Goal: Find specific page/section: Find specific page/section

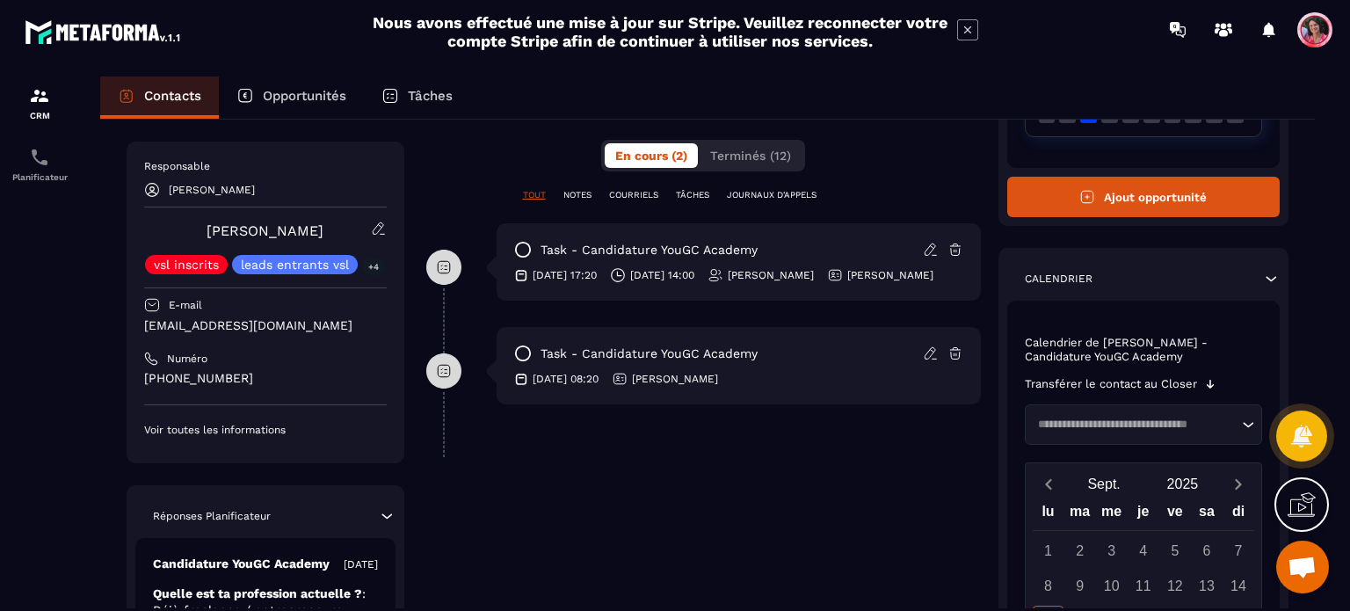
scroll to position [264, 0]
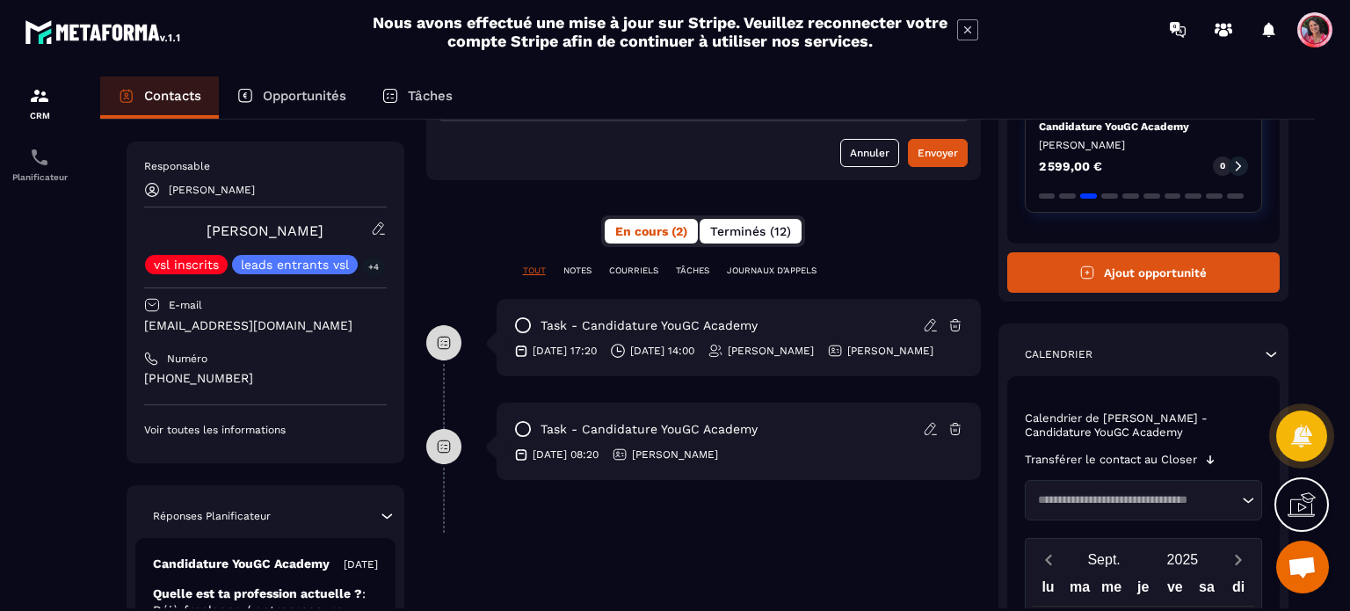
click at [788, 226] on span "Terminés (12)" at bounding box center [750, 231] width 81 height 14
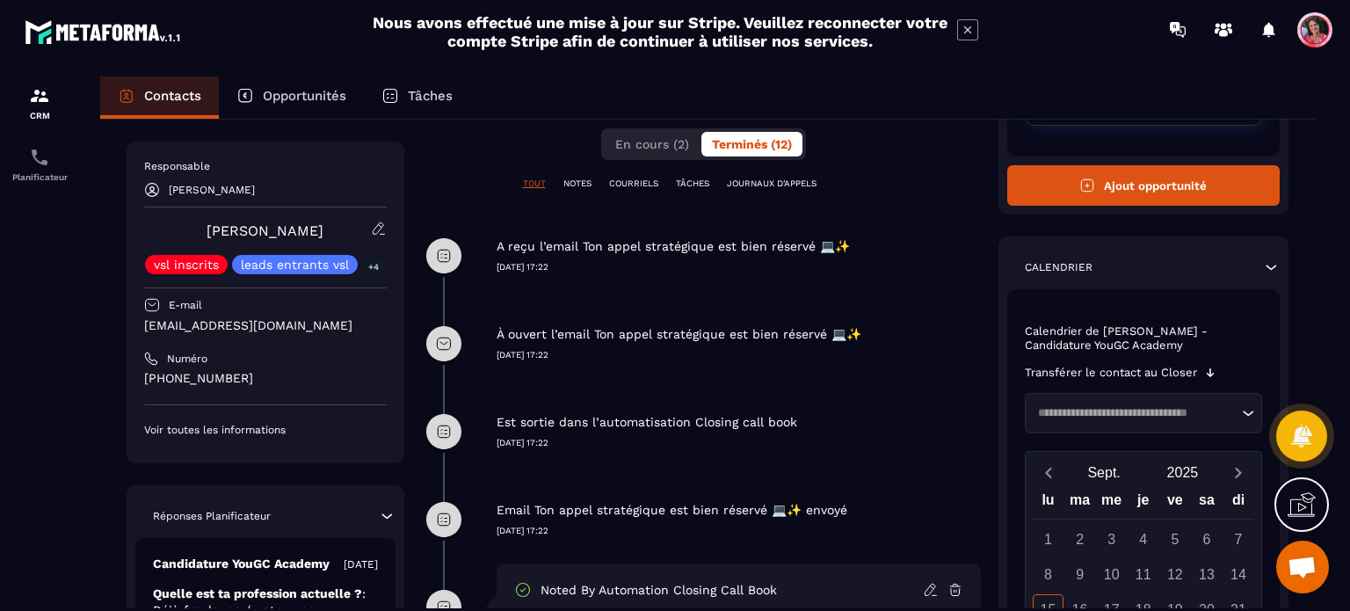
scroll to position [352, 0]
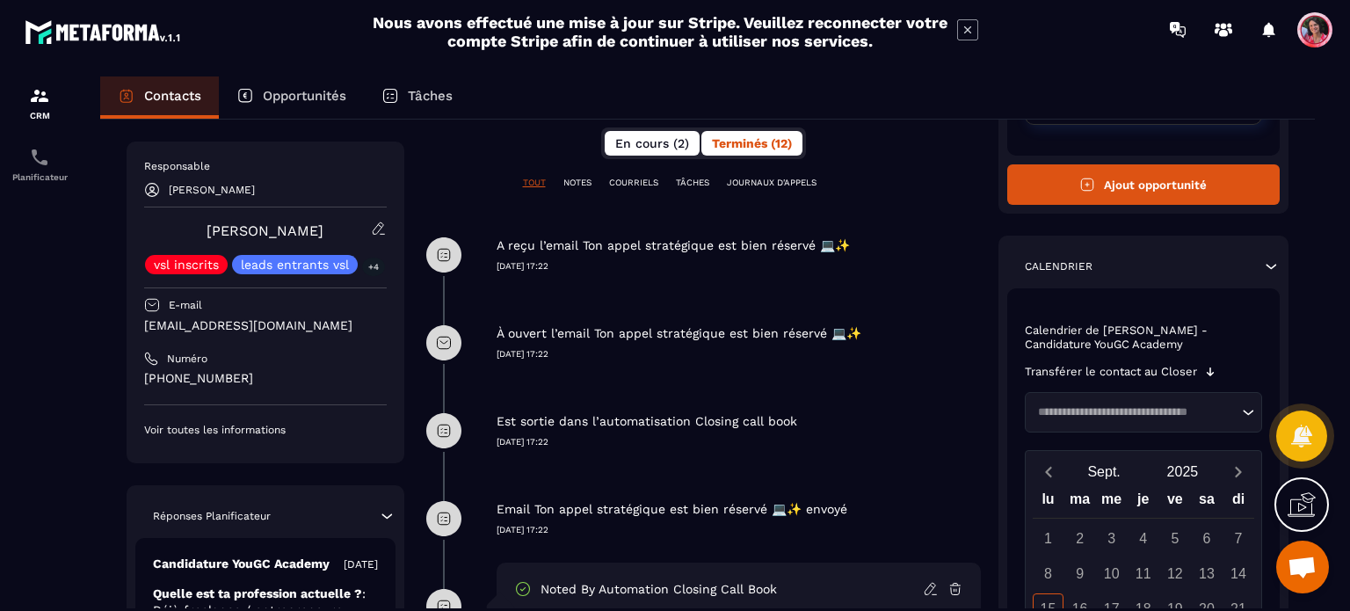
click at [680, 143] on span "En cours (2)" at bounding box center [652, 143] width 74 height 14
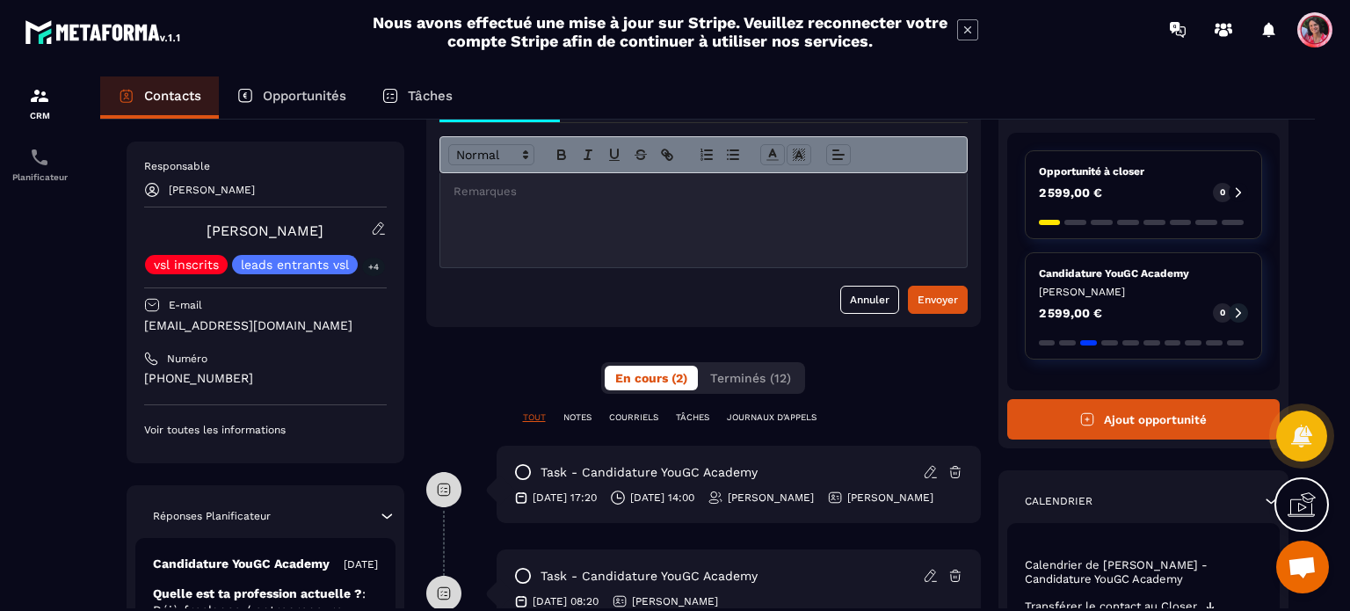
scroll to position [88, 0]
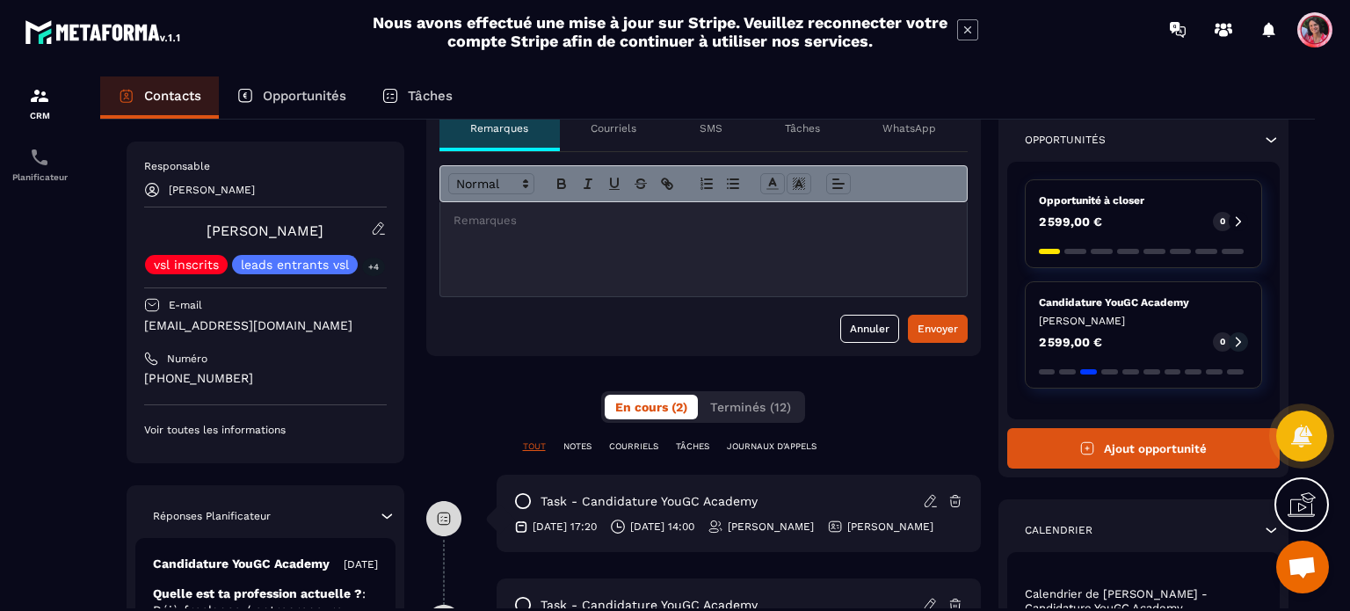
click at [149, 93] on p "Contacts" at bounding box center [172, 96] width 57 height 16
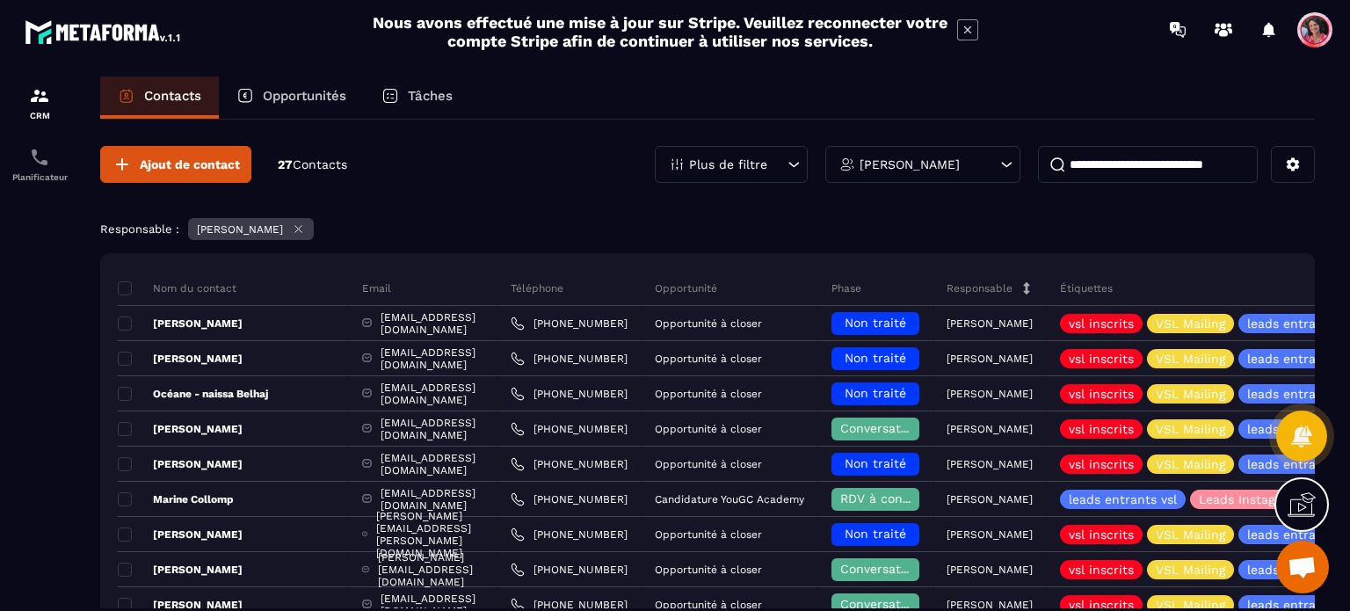
click at [1150, 159] on input at bounding box center [1148, 164] width 220 height 37
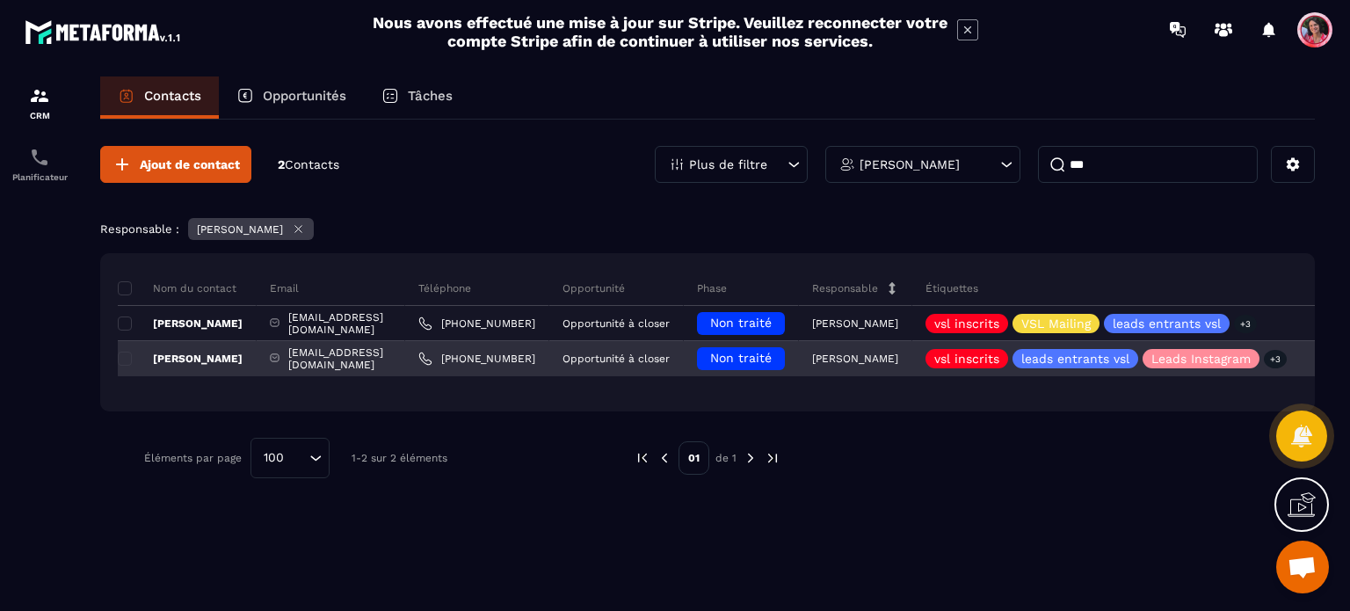
type input "***"
click at [173, 358] on p "[PERSON_NAME]" at bounding box center [180, 359] width 125 height 14
